Goal: Check status: Check status

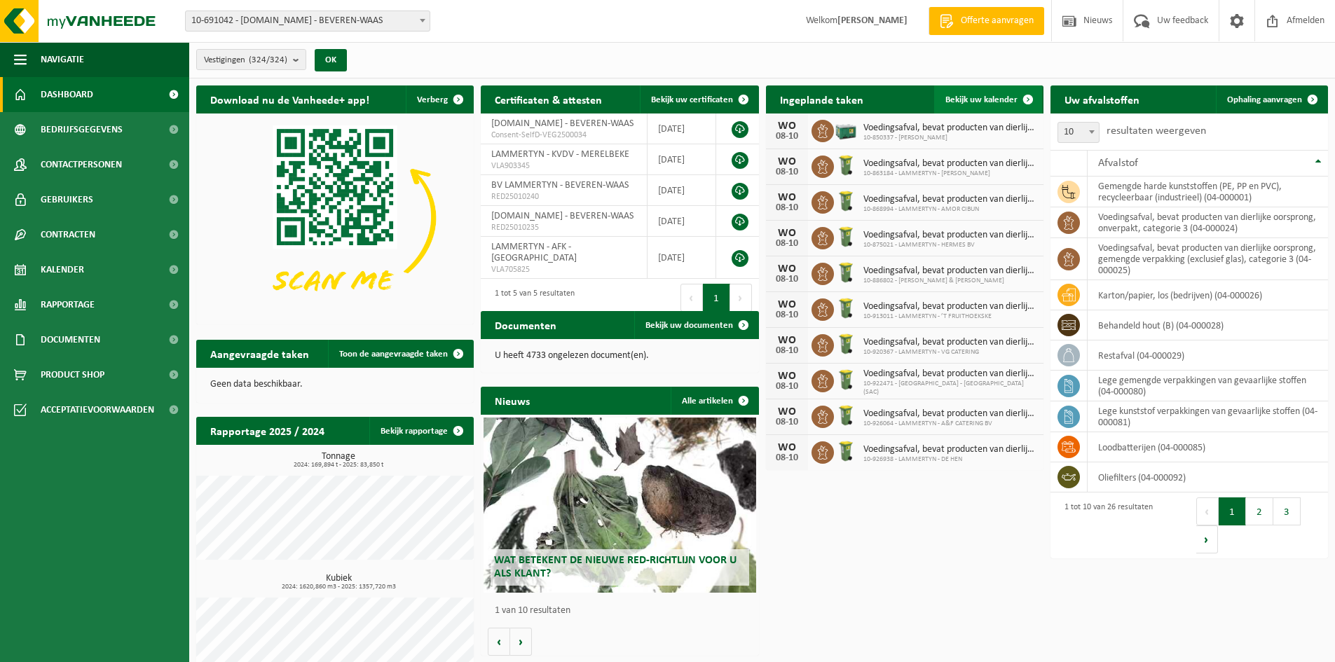
click at [1013, 102] on span "Bekijk uw kalender" at bounding box center [982, 99] width 72 height 9
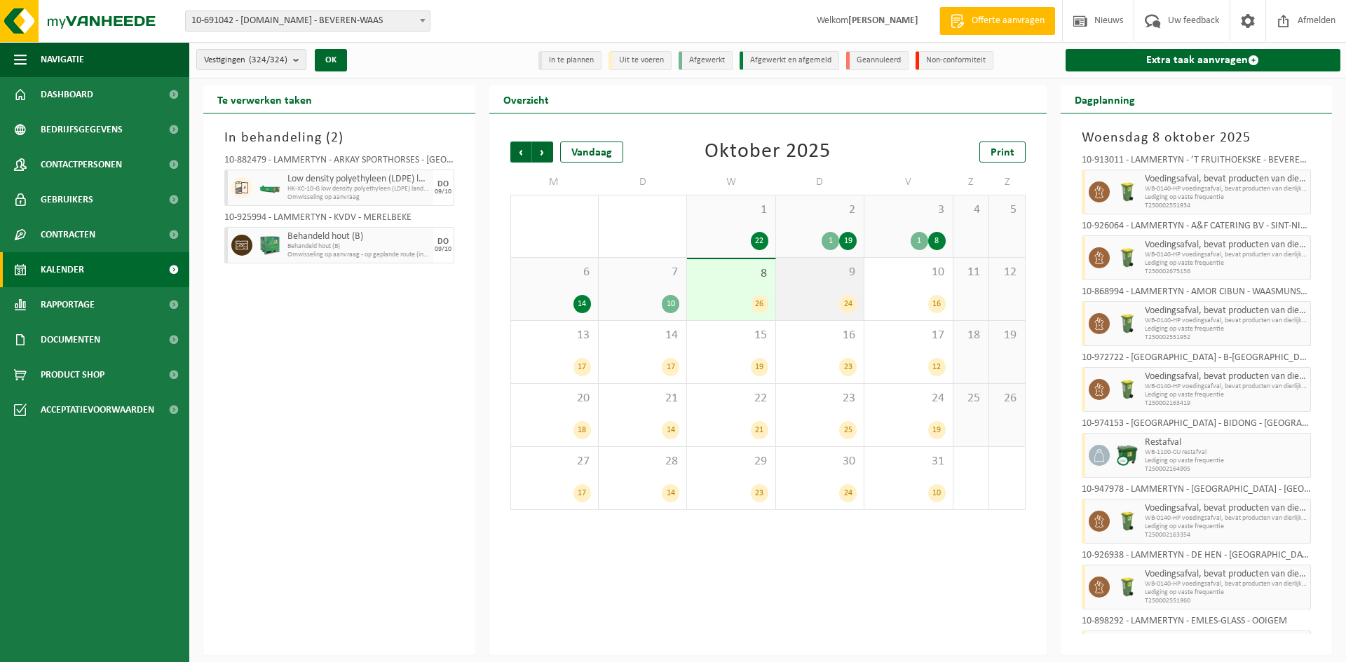
click at [806, 299] on div "24" at bounding box center [820, 304] width 74 height 18
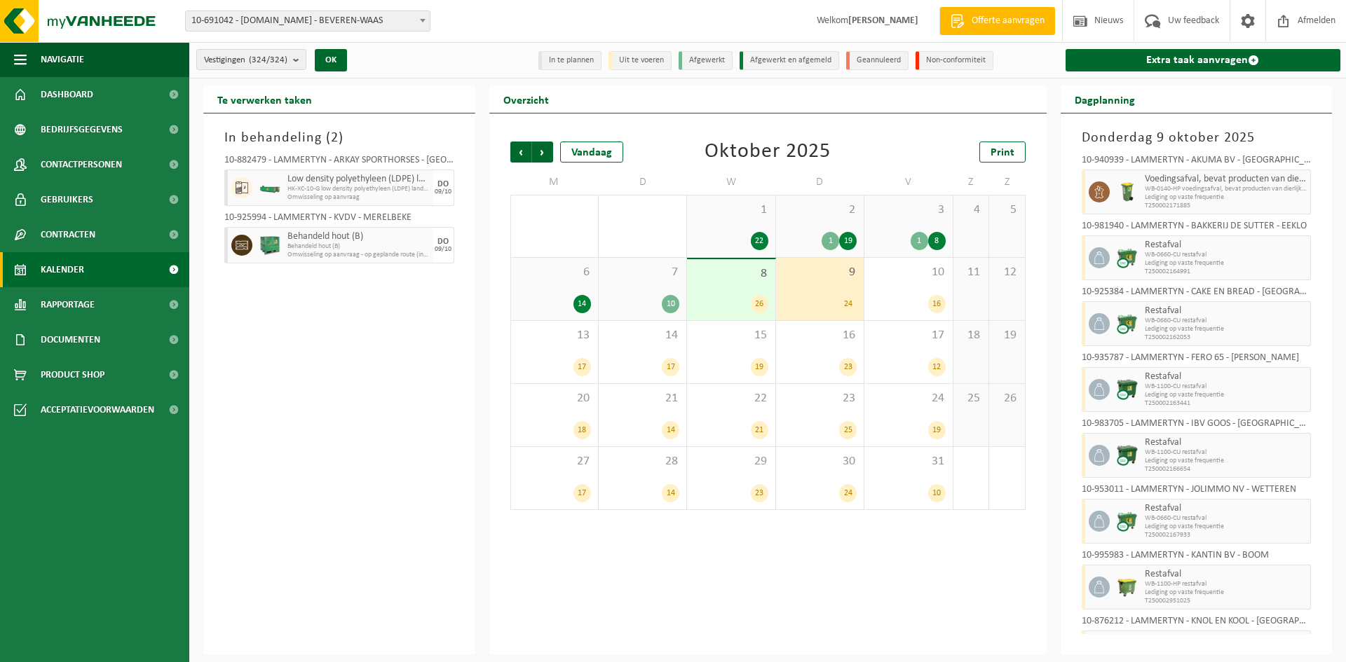
click at [810, 295] on div "24" at bounding box center [820, 304] width 74 height 18
